Goal: Information Seeking & Learning: Learn about a topic

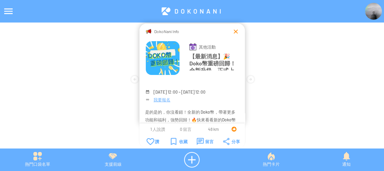
click at [233, 32] on div at bounding box center [235, 31] width 7 height 7
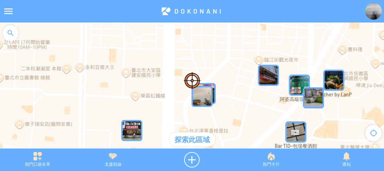
click at [13, 28] on div at bounding box center [10, 32] width 21 height 21
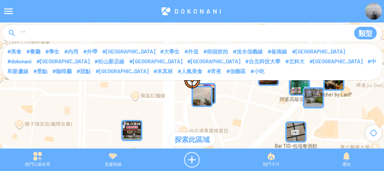
click at [45, 36] on input at bounding box center [182, 33] width 325 height 13
type input "****"
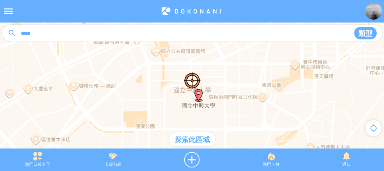
click at [197, 139] on div "探索此區域" at bounding box center [192, 139] width 46 height 14
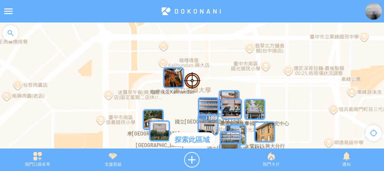
click at [169, 76] on img "iIlMEahXrxOMapIcon" at bounding box center [173, 77] width 21 height 21
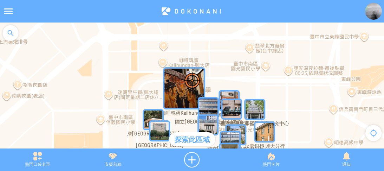
click at [169, 76] on img "iIlMEahXrxOMapIcon" at bounding box center [184, 88] width 42 height 42
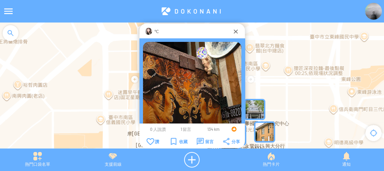
click at [147, 31] on img at bounding box center [148, 31] width 7 height 7
click at [182, 127] on span "1 留言" at bounding box center [185, 129] width 11 height 5
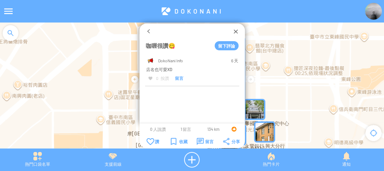
click at [147, 35] on div at bounding box center [192, 31] width 105 height 15
click at [235, 29] on div at bounding box center [235, 31] width 7 height 7
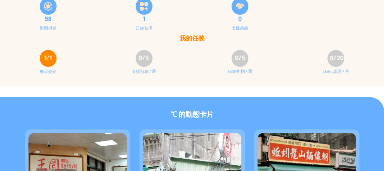
scroll to position [56, 0]
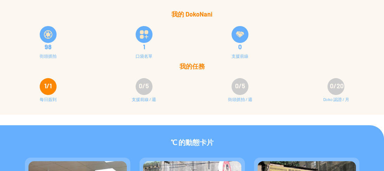
click at [143, 36] on img at bounding box center [144, 34] width 8 height 8
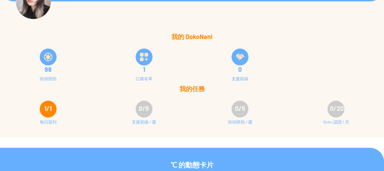
scroll to position [0, 0]
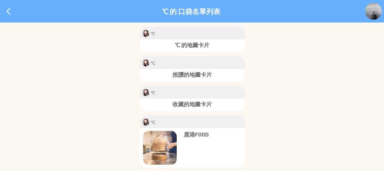
click at [193, 132] on p "鹿港FOOD" at bounding box center [213, 134] width 58 height 7
click at [369, 15] on img at bounding box center [373, 11] width 17 height 17
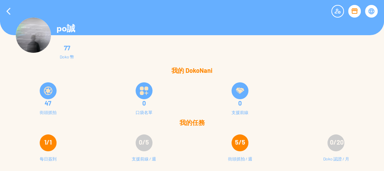
click at [371, 11] on div at bounding box center [371, 11] width 13 height 13
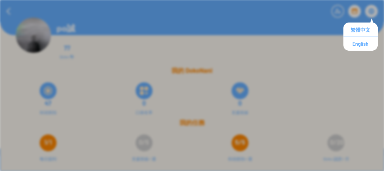
click at [254, 58] on div "77 Doko 幣" at bounding box center [218, 52] width 437 height 25
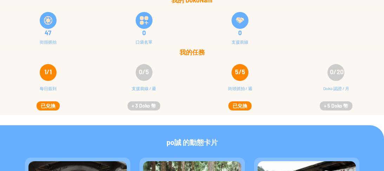
scroll to position [70, 0]
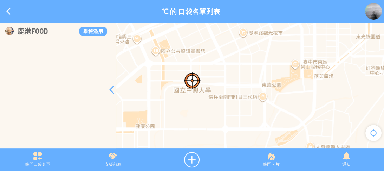
click at [20, 31] on p "鹿港FOOD" at bounding box center [32, 31] width 31 height 9
click at [111, 91] on div at bounding box center [112, 89] width 8 height 8
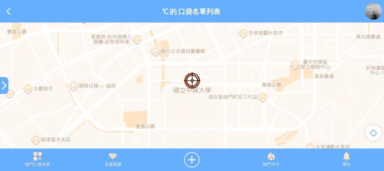
click at [0, 87] on div at bounding box center [4, 85] width 8 height 8
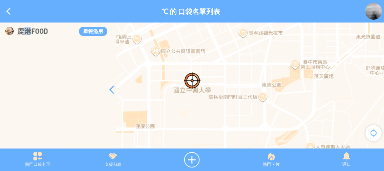
click at [25, 0] on article "**********" at bounding box center [192, 0] width 384 height 0
